Goal: Information Seeking & Learning: Learn about a topic

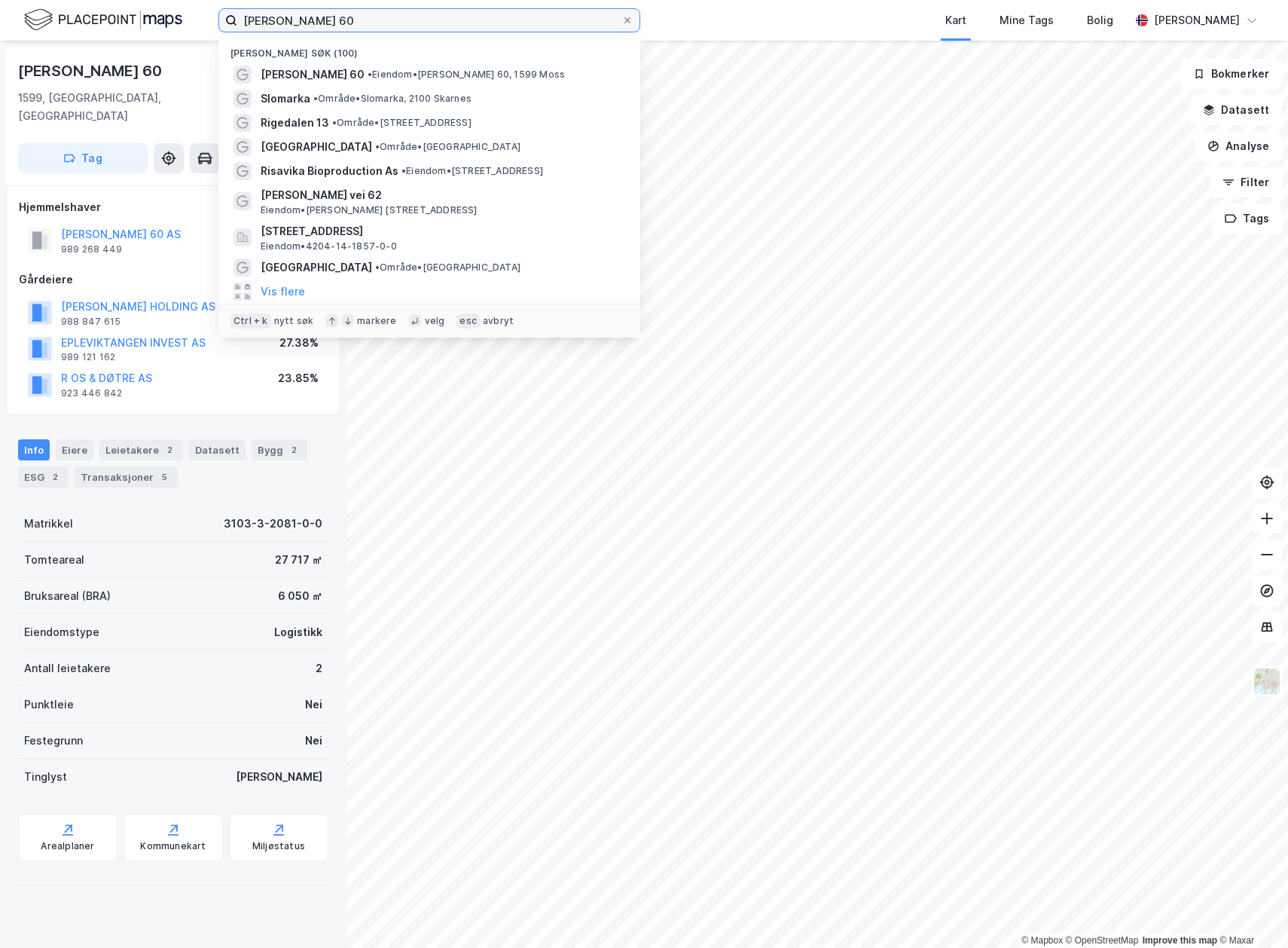
drag, startPoint x: 400, startPoint y: 23, endPoint x: 120, endPoint y: 20, distance: 280.0
click at [120, 20] on div "Solgaard skog 60 Nylige søk (100) Solgaard Skog 60 • Eiendom • Solgaard Skog 60…" at bounding box center [644, 20] width 1288 height 41
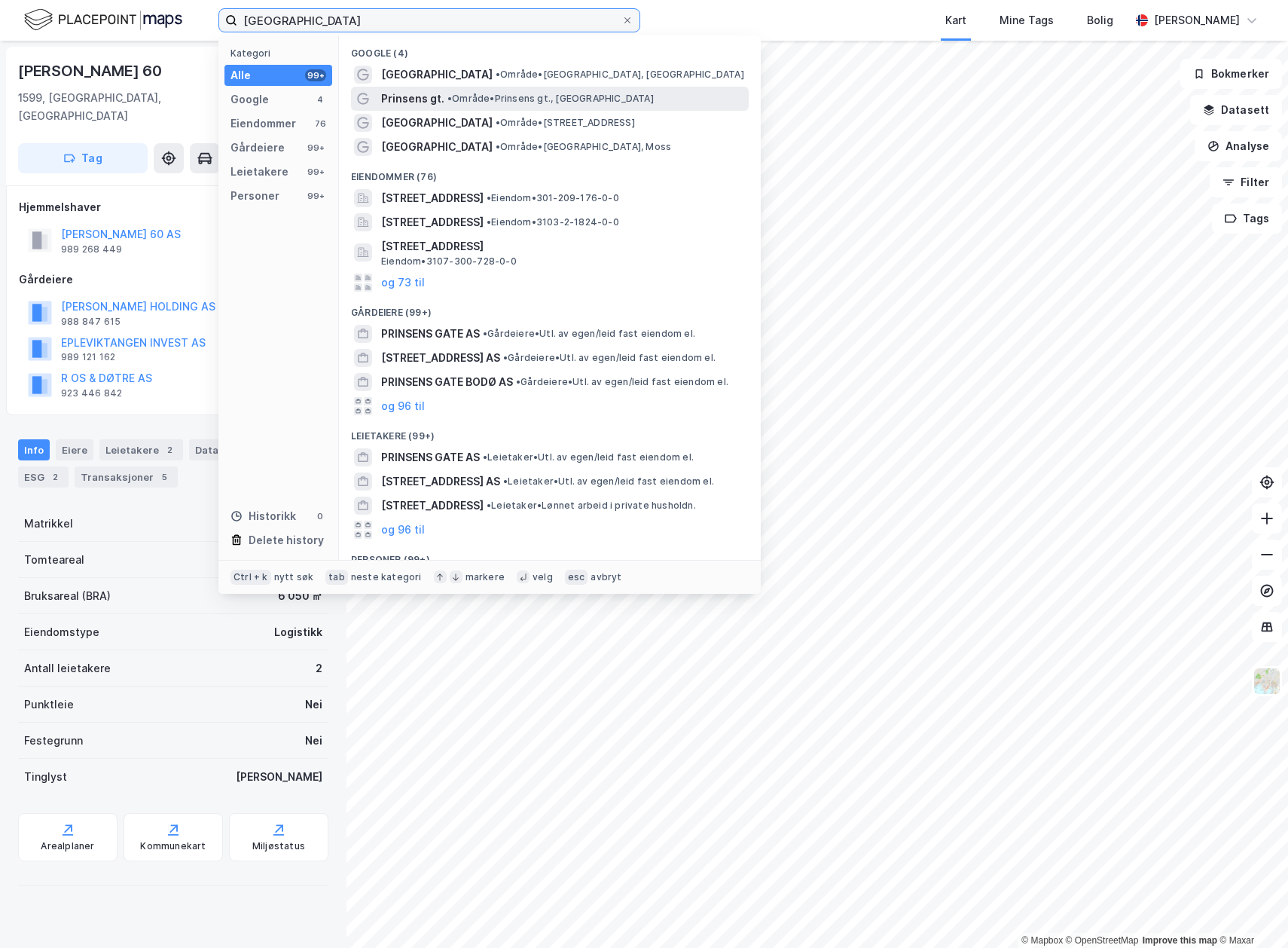
type input "[GEOGRAPHIC_DATA]"
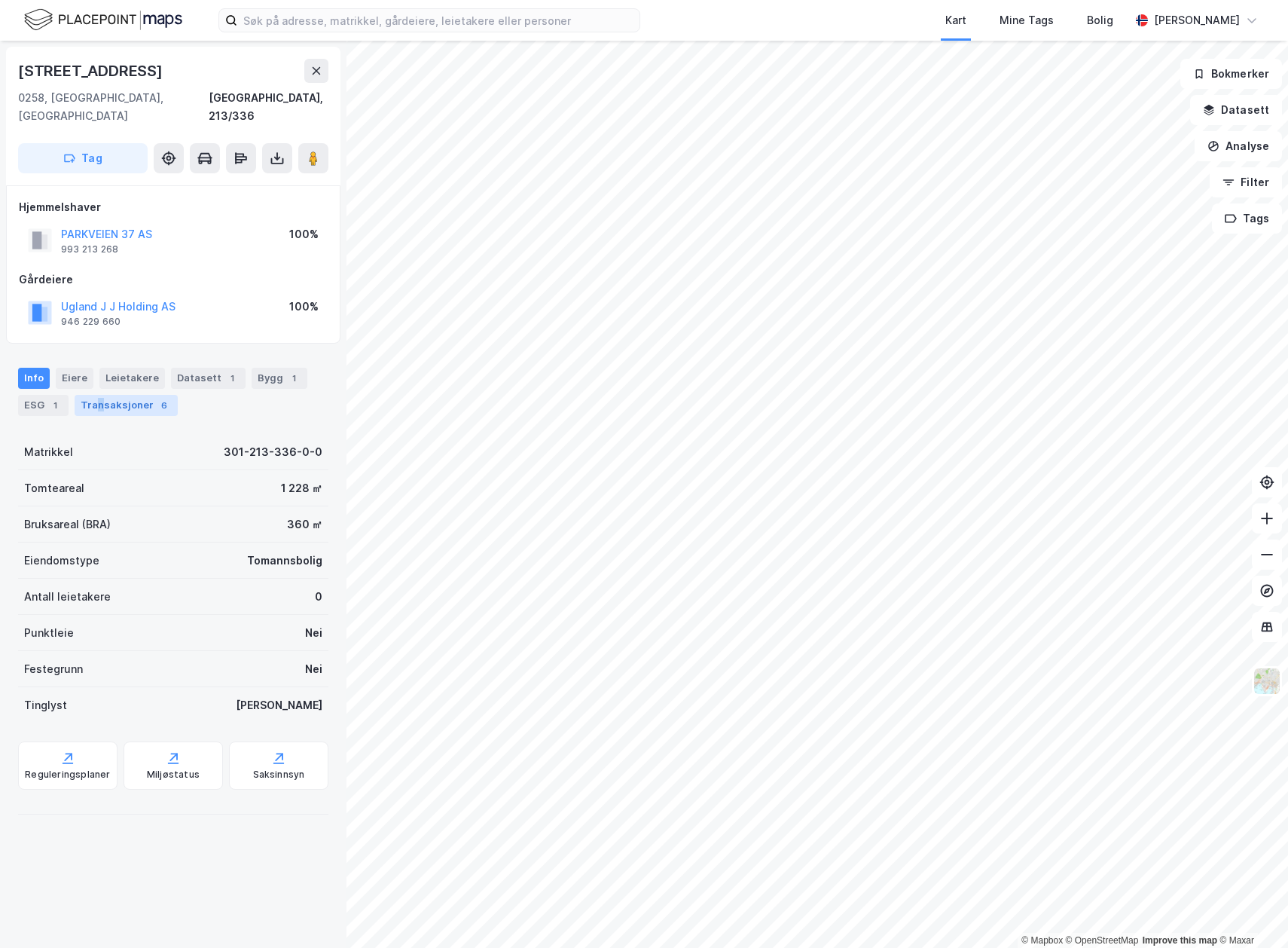
click at [98, 395] on div "Transaksjoner 6" at bounding box center [126, 405] width 103 height 21
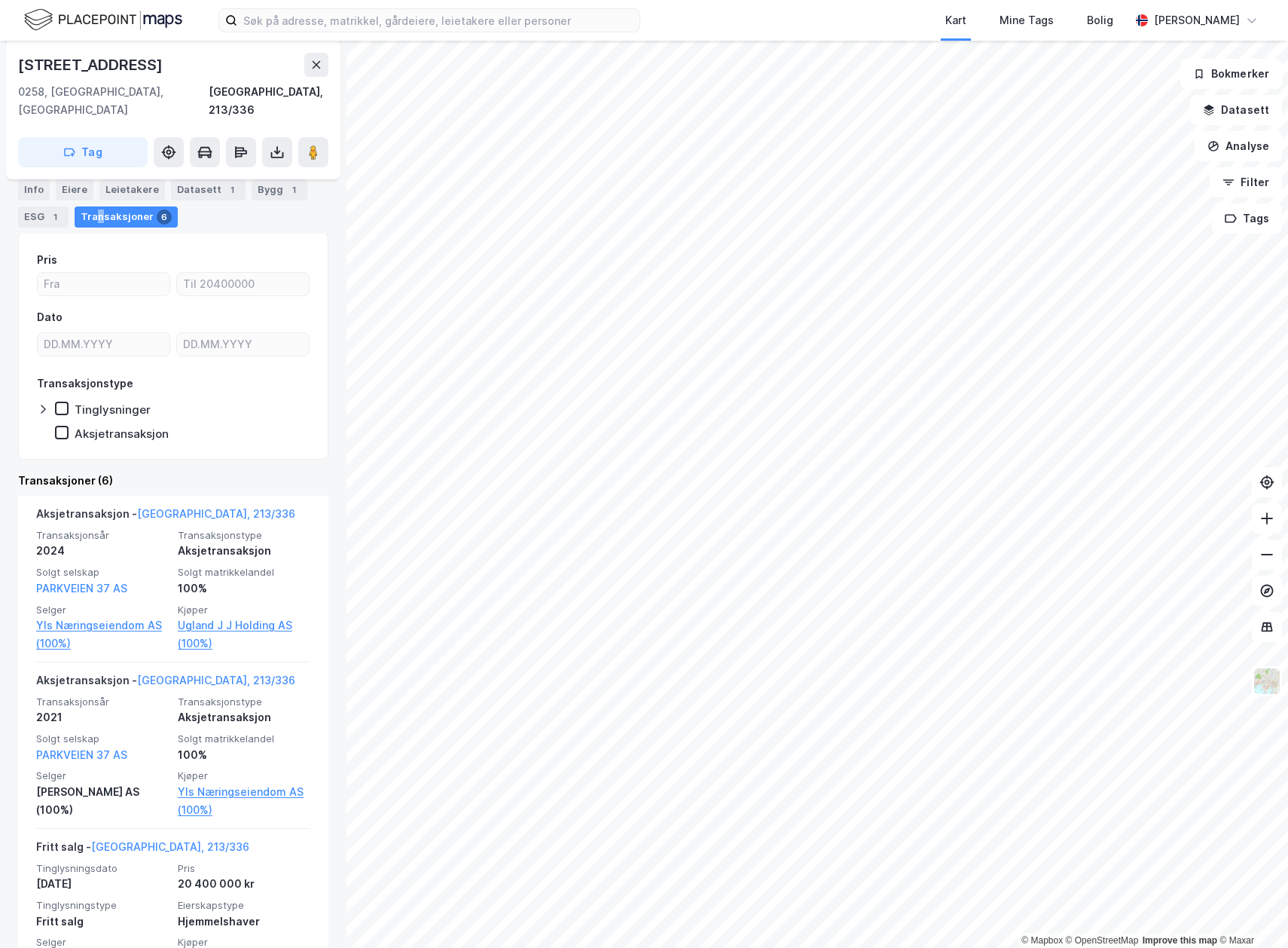
scroll to position [226, 0]
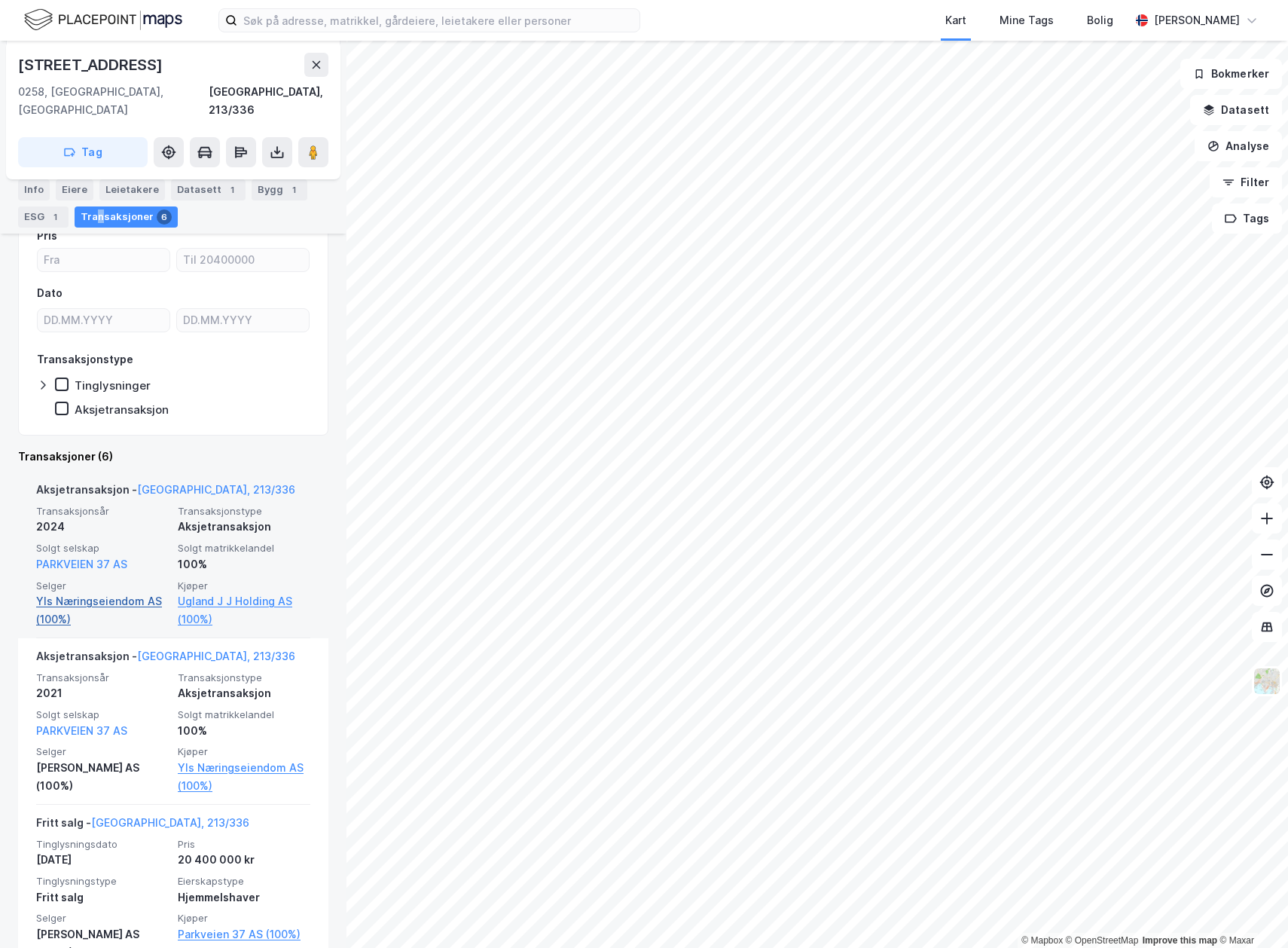
click at [107, 592] on link "Yls Næringseiendom AS (100%)" at bounding box center [102, 610] width 133 height 36
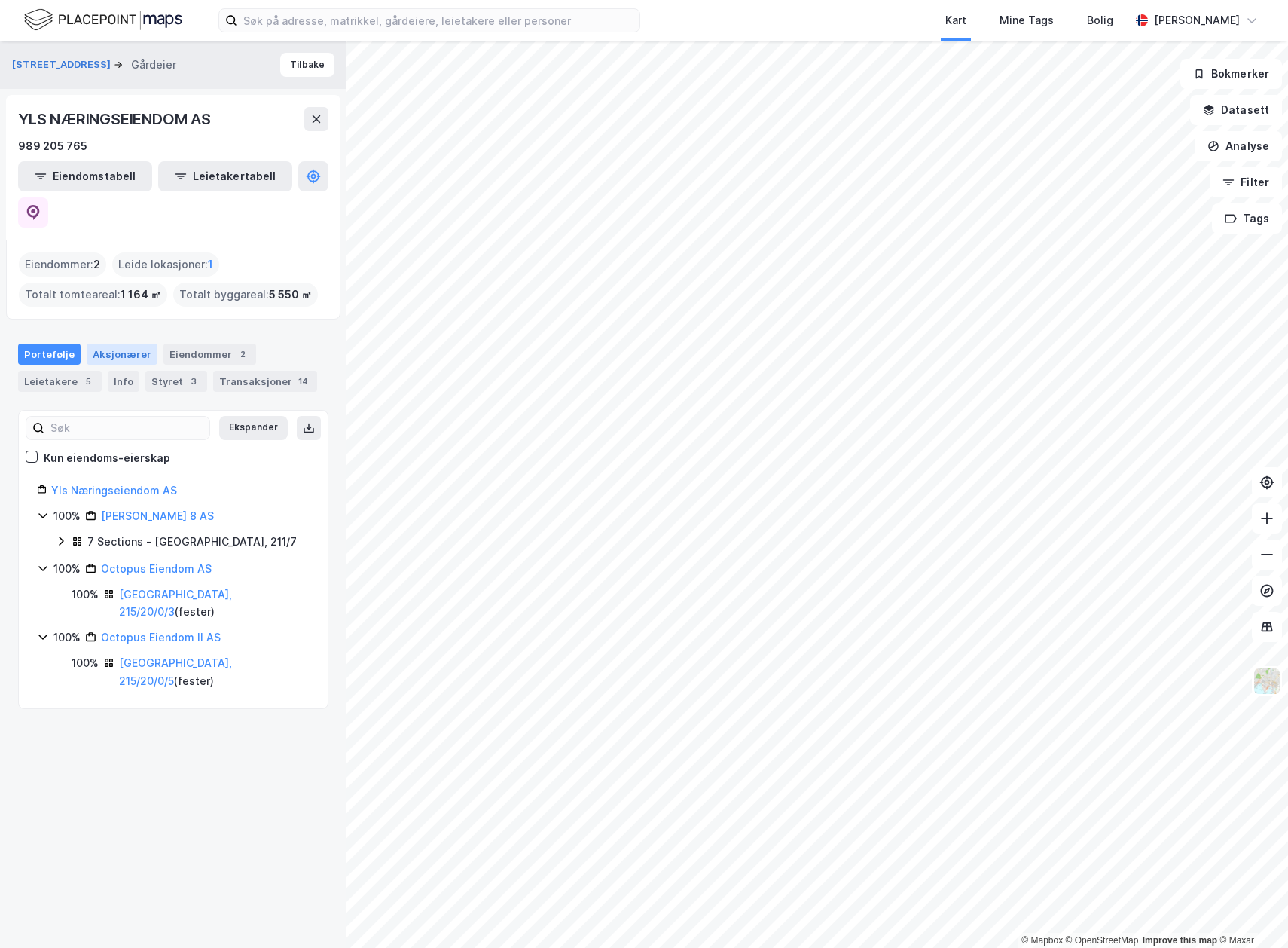
click at [99, 344] on div "Aksjonærer" at bounding box center [122, 354] width 71 height 21
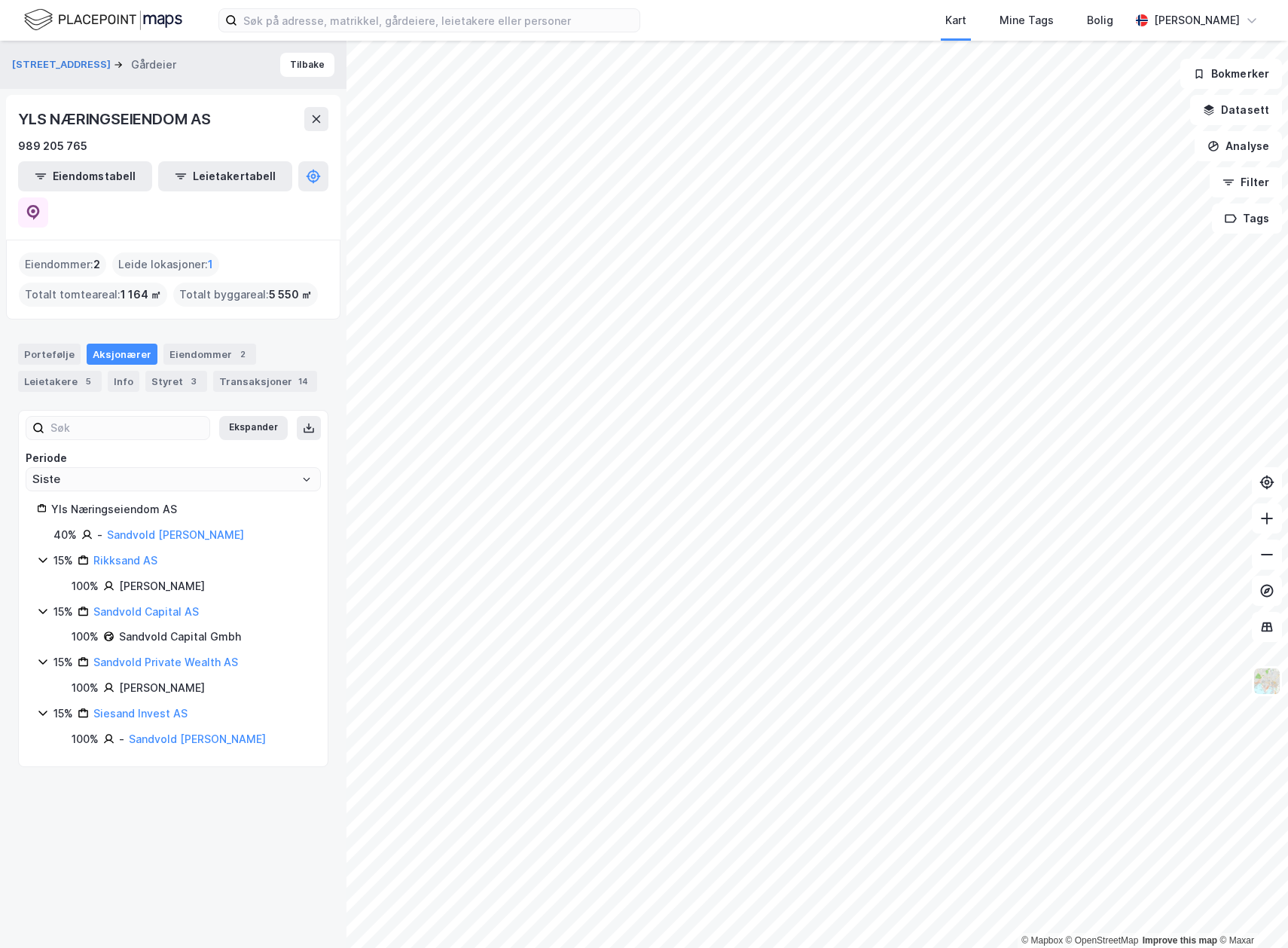
click at [44, 707] on icon at bounding box center [43, 713] width 12 height 12
click at [44, 656] on icon at bounding box center [43, 662] width 12 height 12
click at [46, 605] on icon at bounding box center [43, 611] width 12 height 12
click at [45, 557] on icon at bounding box center [42, 560] width 8 height 5
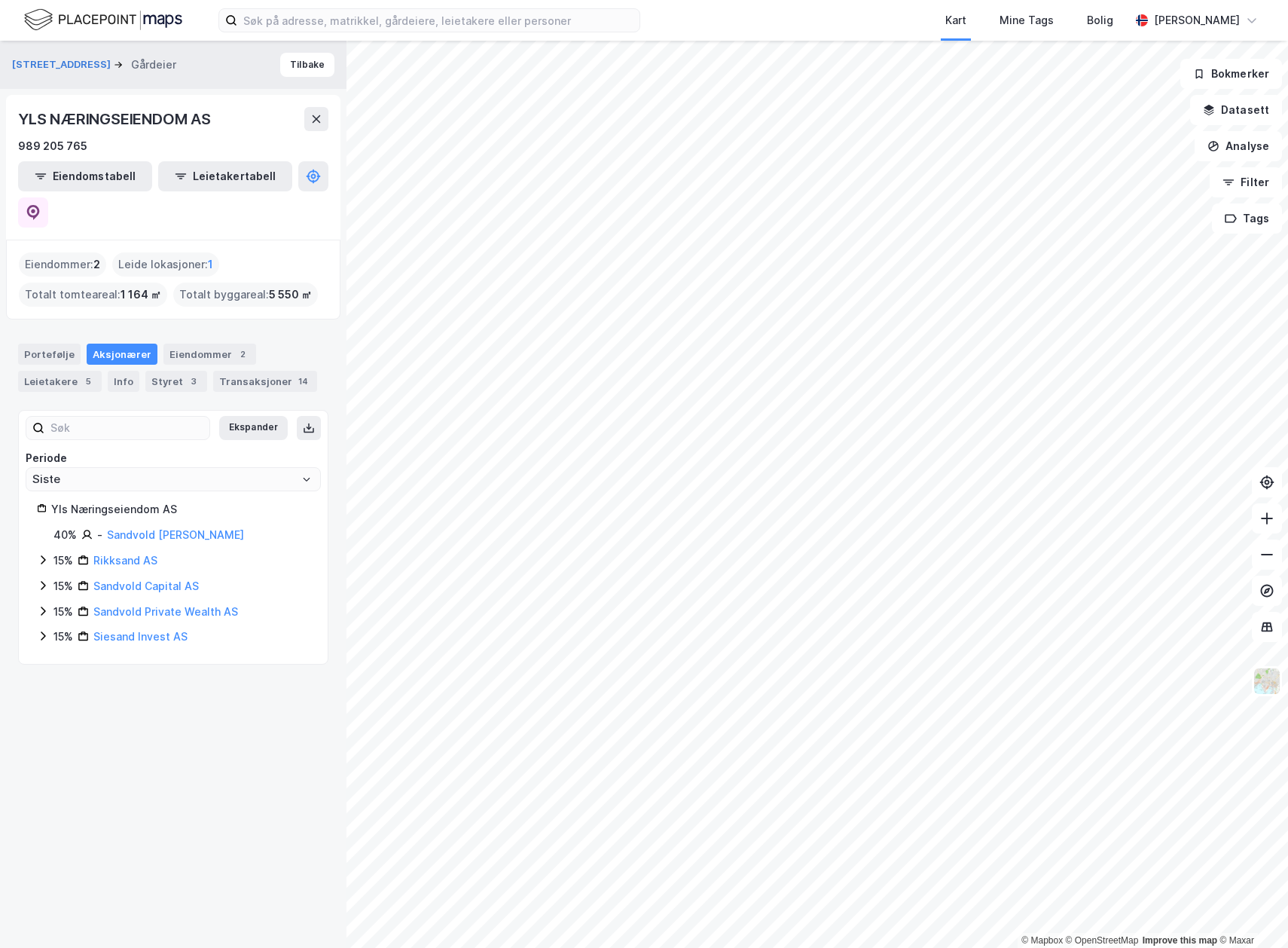
click at [113, 696] on div "Parkveien 37 Gårdeier Tilbake YLS NÆRINGSEIENDOM AS 989 205 765 Eiendomstabell …" at bounding box center [173, 494] width 346 height 907
click at [347, 24] on input at bounding box center [438, 20] width 402 height 23
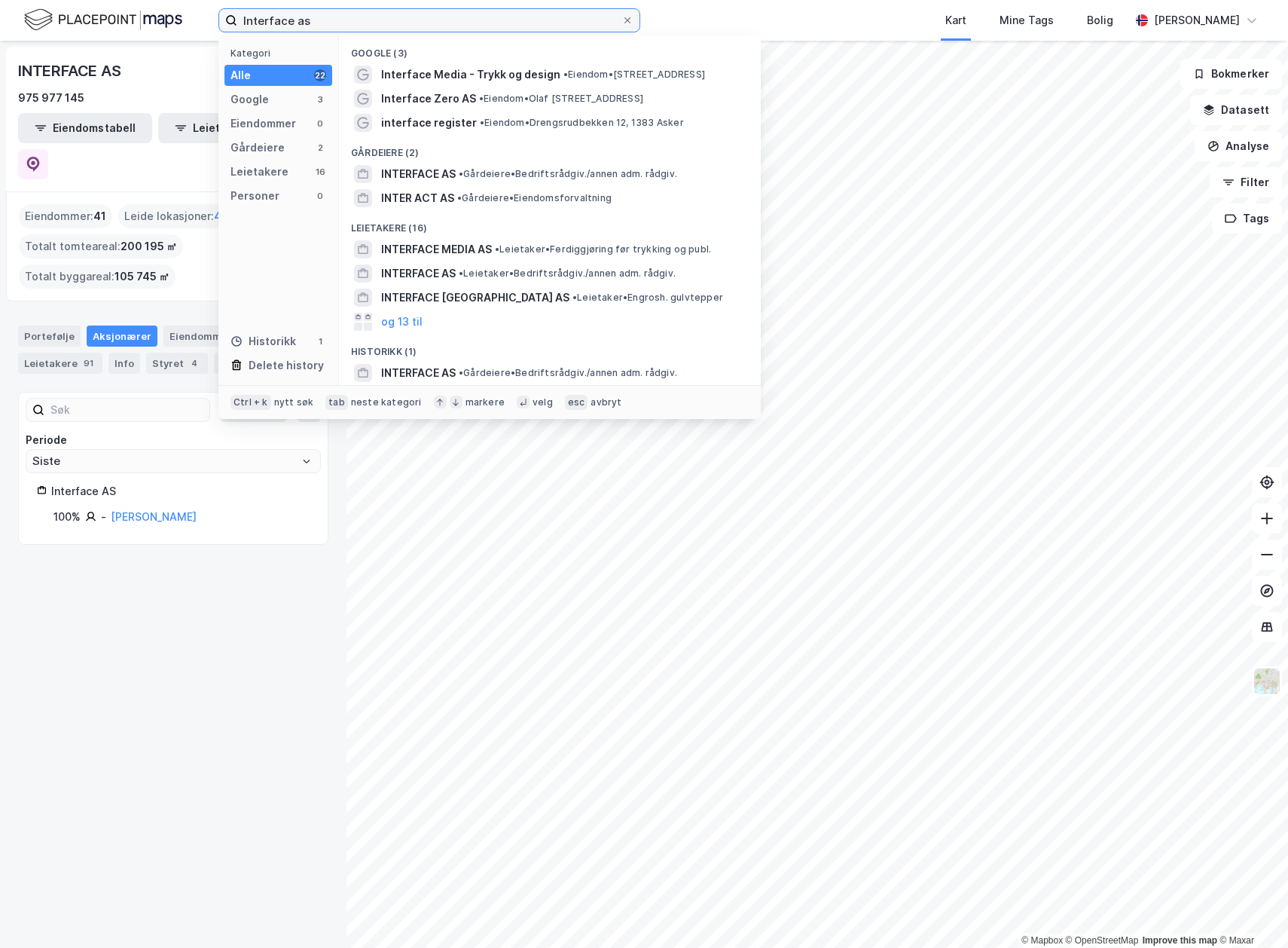
drag, startPoint x: 343, startPoint y: 19, endPoint x: 146, endPoint y: 15, distance: 197.0
click at [146, 15] on div "Interface as Kategori Alle 22 Google 3 Eiendommer 0 Gårdeiere 2 Leietakere 16 P…" at bounding box center [644, 20] width 1288 height 41
paste input "dustrieiendom Sørlandet AS"
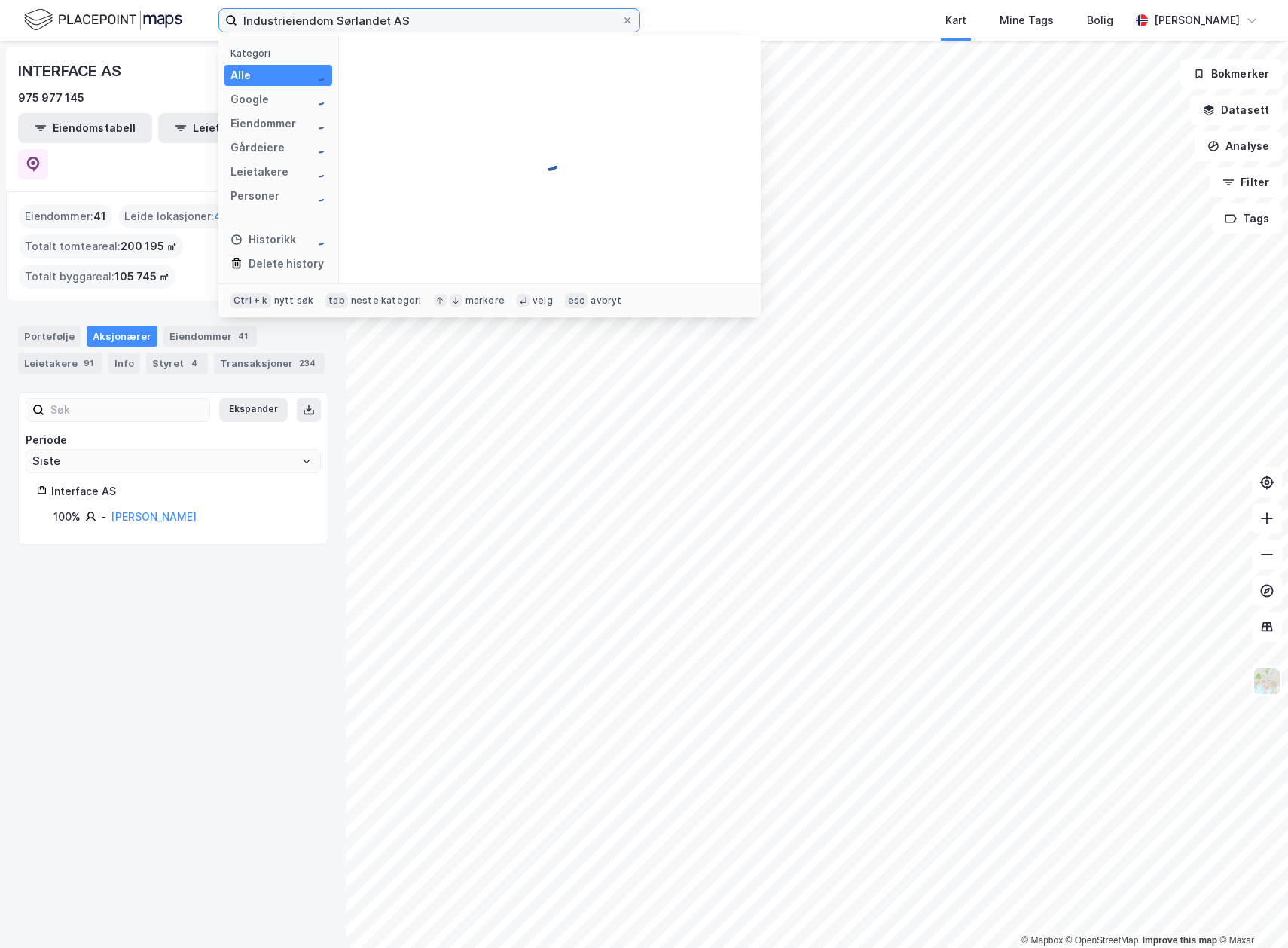
type input "Industrieiendom Sørlandet AS"
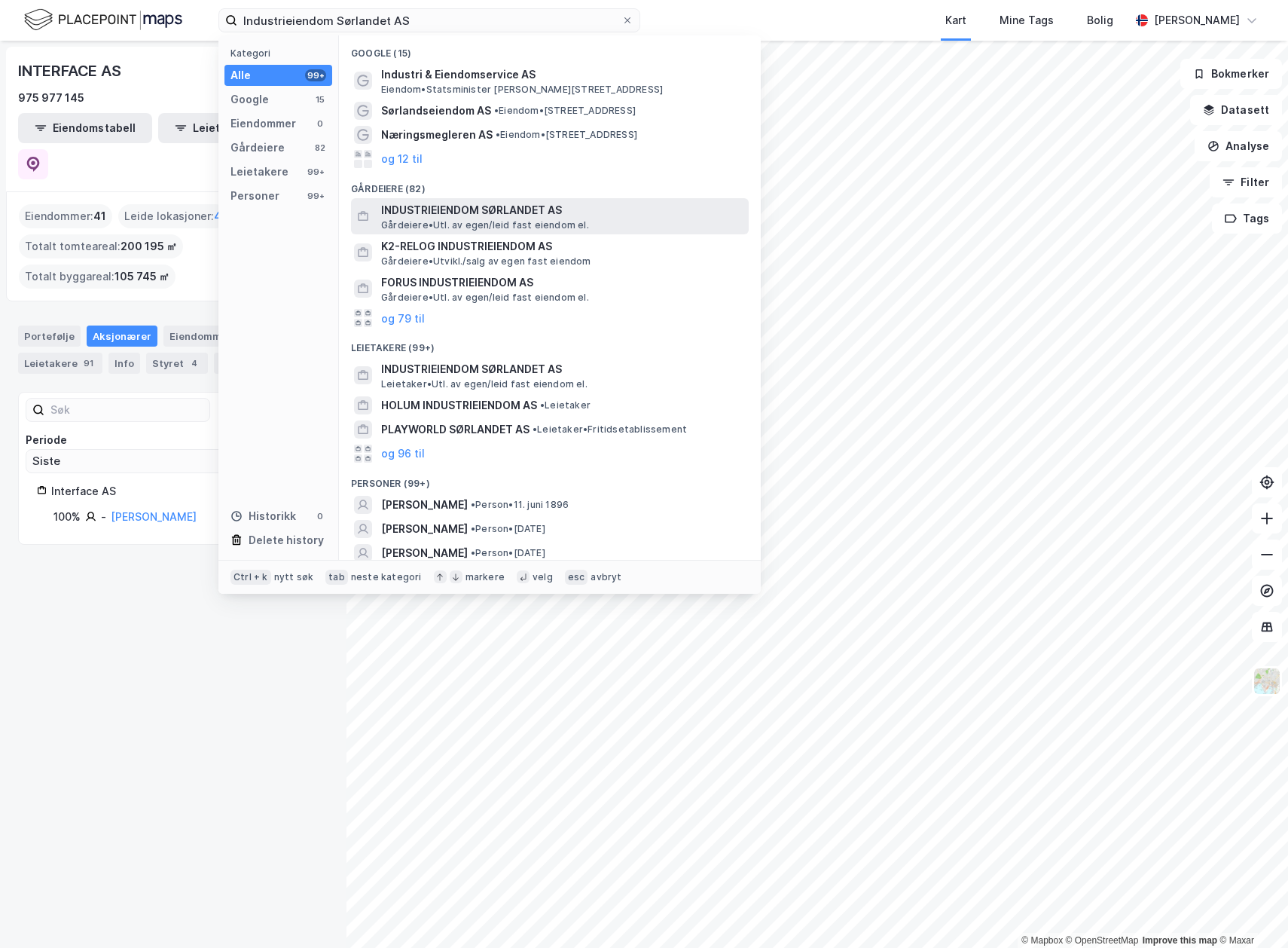
click at [526, 217] on span "INDUSTRIEIENDOM SØRLANDET AS" at bounding box center [561, 210] width 362 height 18
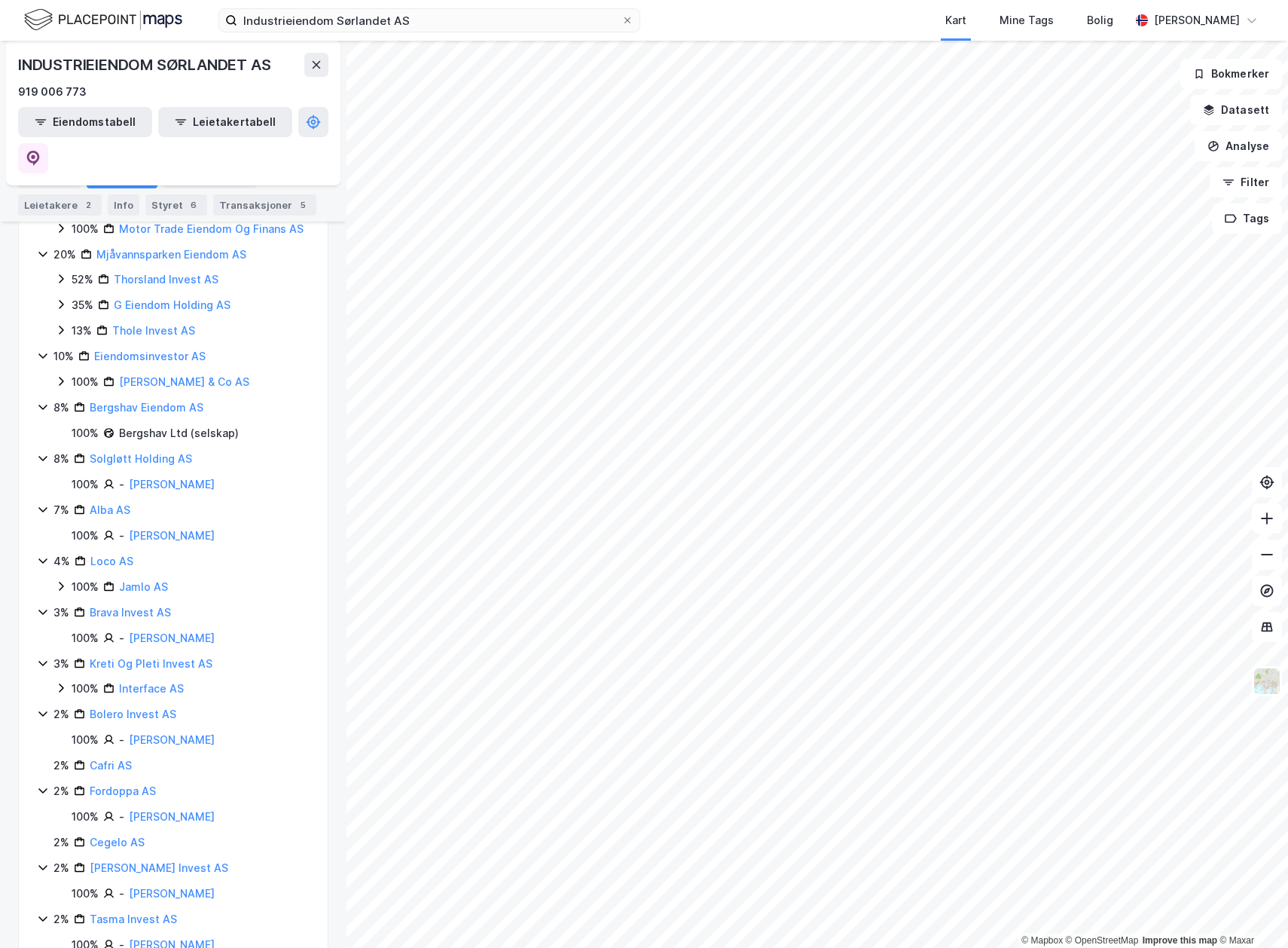
scroll to position [316, 0]
